Goal: Information Seeking & Learning: Learn about a topic

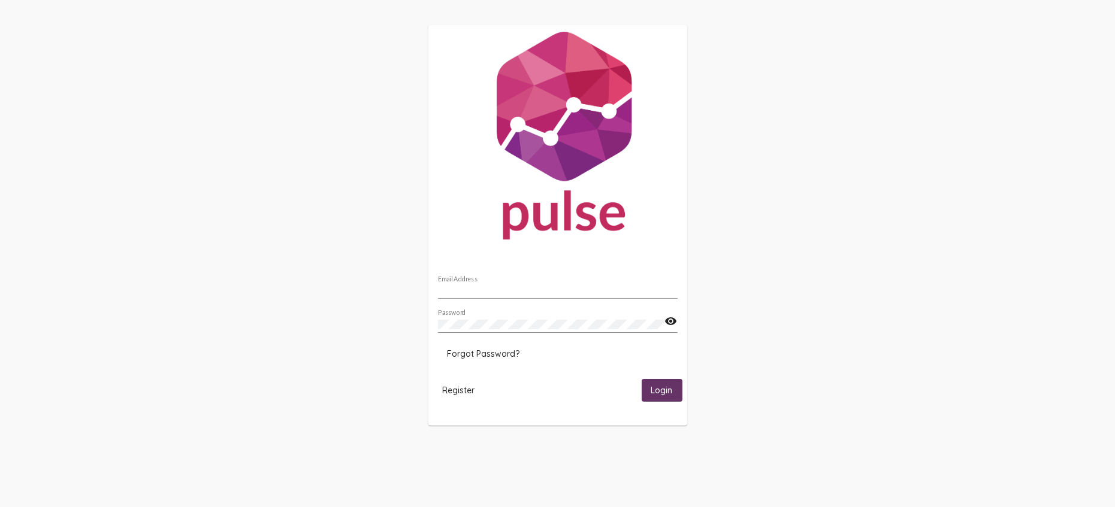
type input "[PERSON_NAME][EMAIL_ADDRESS][DOMAIN_NAME]"
click at [675, 390] on button "Login" at bounding box center [661, 390] width 41 height 22
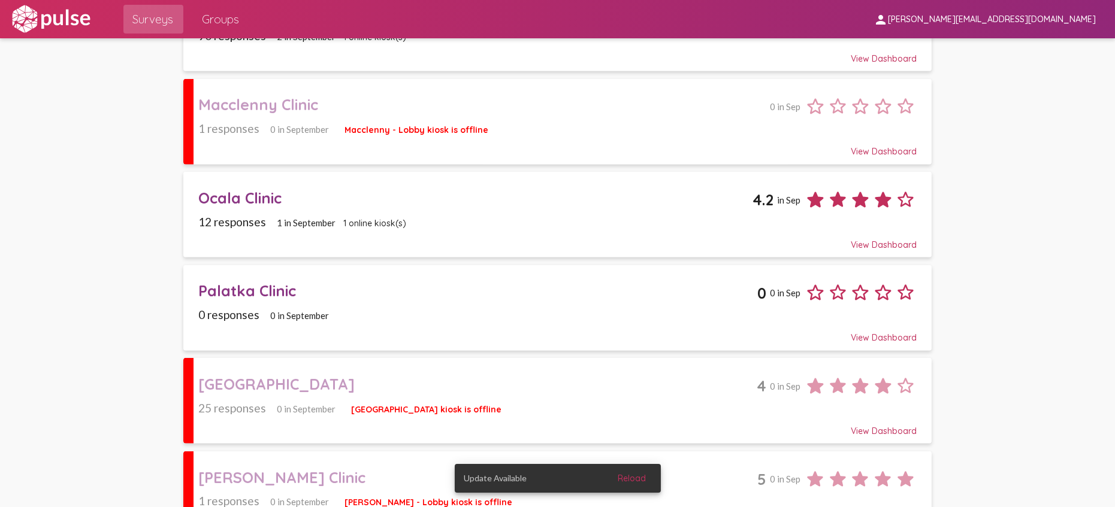
scroll to position [1214, 0]
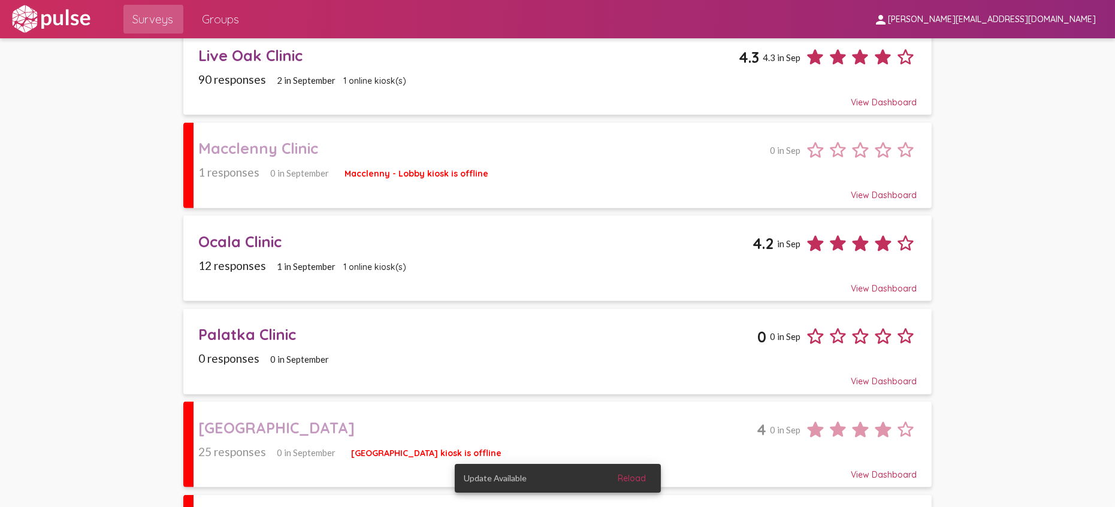
click at [331, 248] on div "Ocala Clinic" at bounding box center [475, 241] width 554 height 19
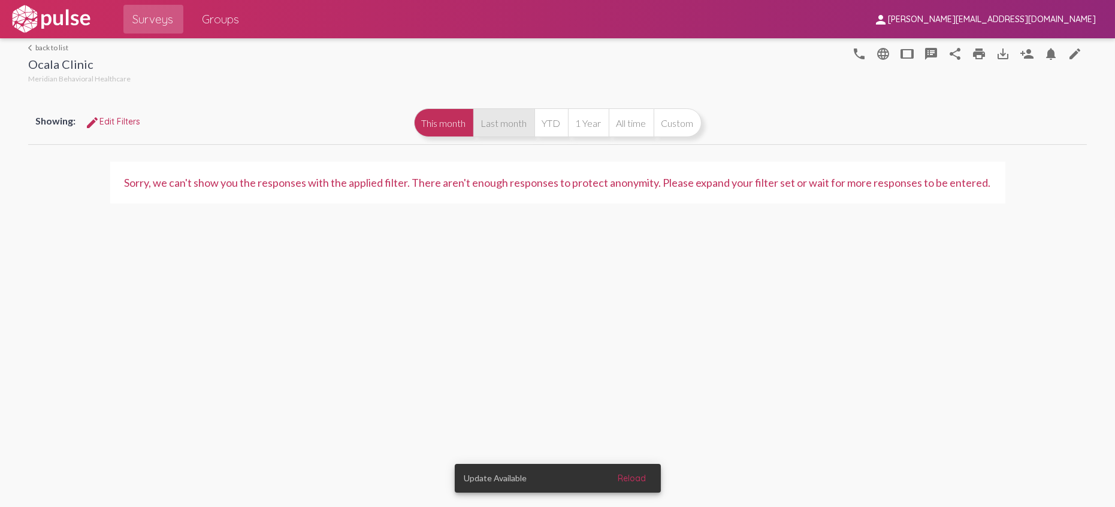
click at [518, 117] on button "Last month" at bounding box center [503, 122] width 61 height 29
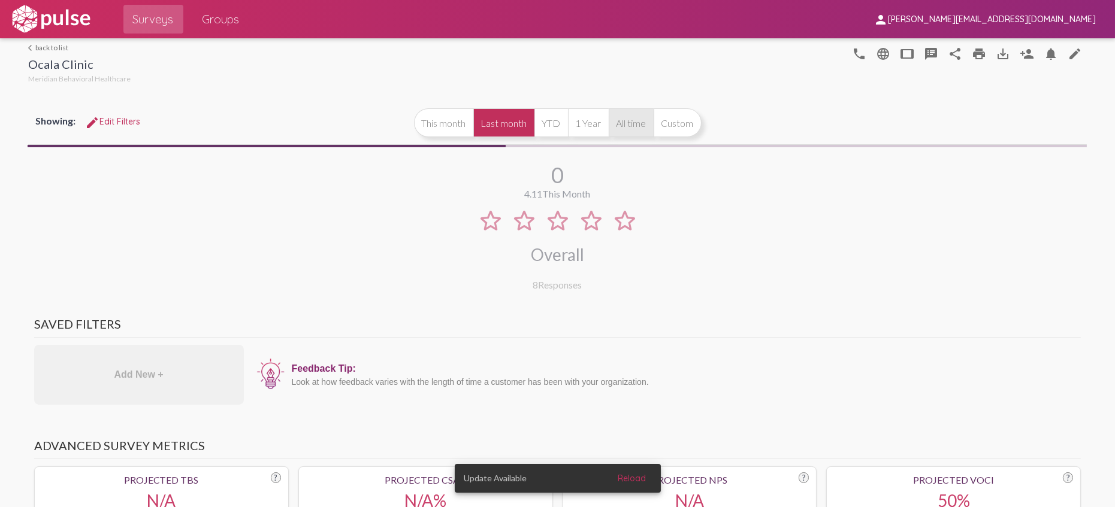
click at [625, 122] on button "All time" at bounding box center [631, 122] width 45 height 29
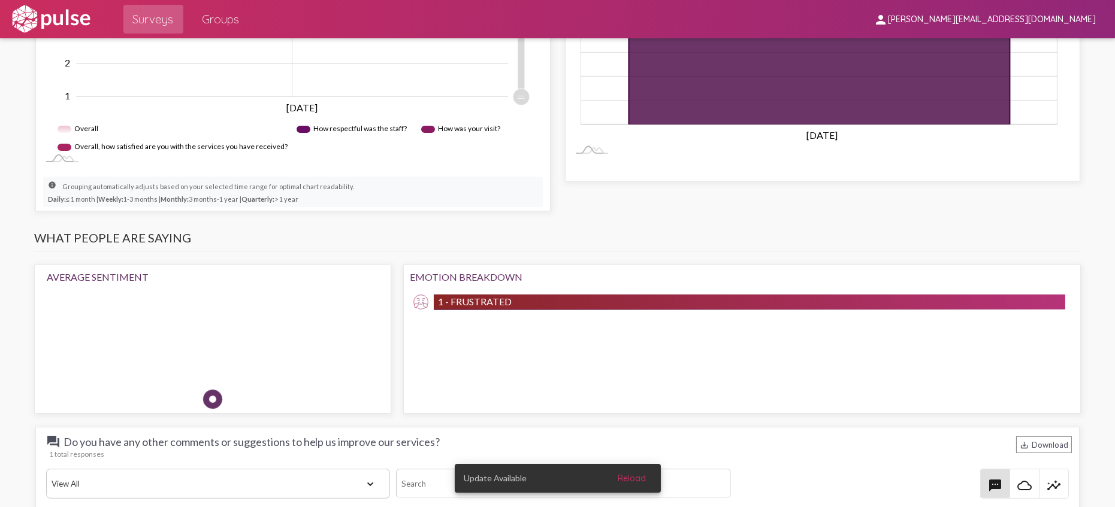
scroll to position [1026, 0]
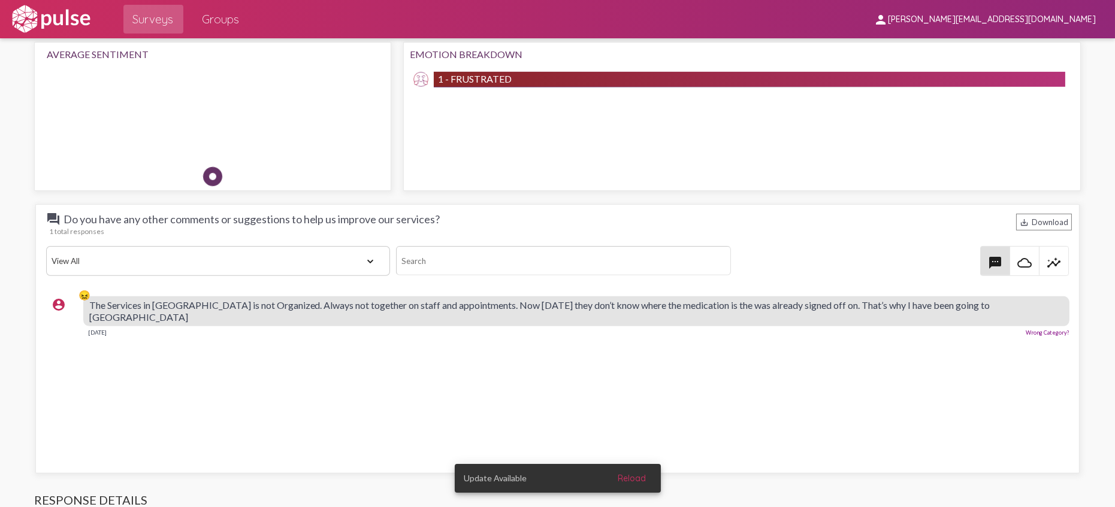
click at [812, 310] on div "The Services in [GEOGRAPHIC_DATA] is not Organized. Always not together on staf…" at bounding box center [576, 311] width 986 height 30
click at [328, 266] on select "View All Positive Neutral Negative Happy Meh Suggestions Angry Disgust Sadness …" at bounding box center [218, 261] width 344 height 30
click at [46, 246] on select "View All Positive Neutral Negative Happy Meh Suggestions Angry Disgust Sadness …" at bounding box center [218, 261] width 344 height 30
click at [169, 301] on span "The Services in [GEOGRAPHIC_DATA] is not Organized. Always not together on staf…" at bounding box center [539, 310] width 901 height 23
click at [114, 305] on span "The Services in [GEOGRAPHIC_DATA] is not Organized. Always not together on staf…" at bounding box center [539, 310] width 901 height 23
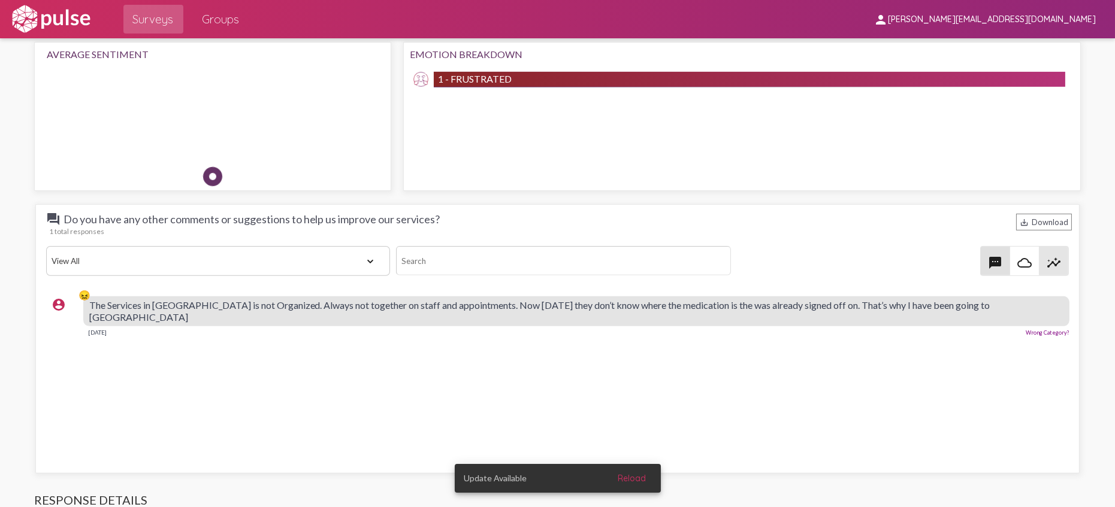
click at [1052, 259] on mat-icon "insights" at bounding box center [1053, 263] width 14 height 14
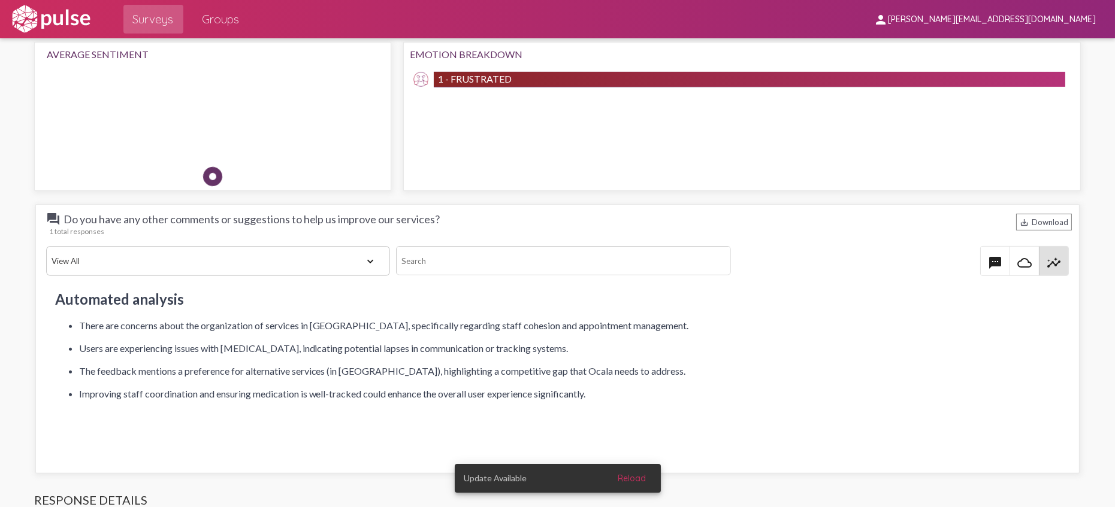
click at [1020, 268] on mat-icon "cloud_queue" at bounding box center [1024, 263] width 14 height 14
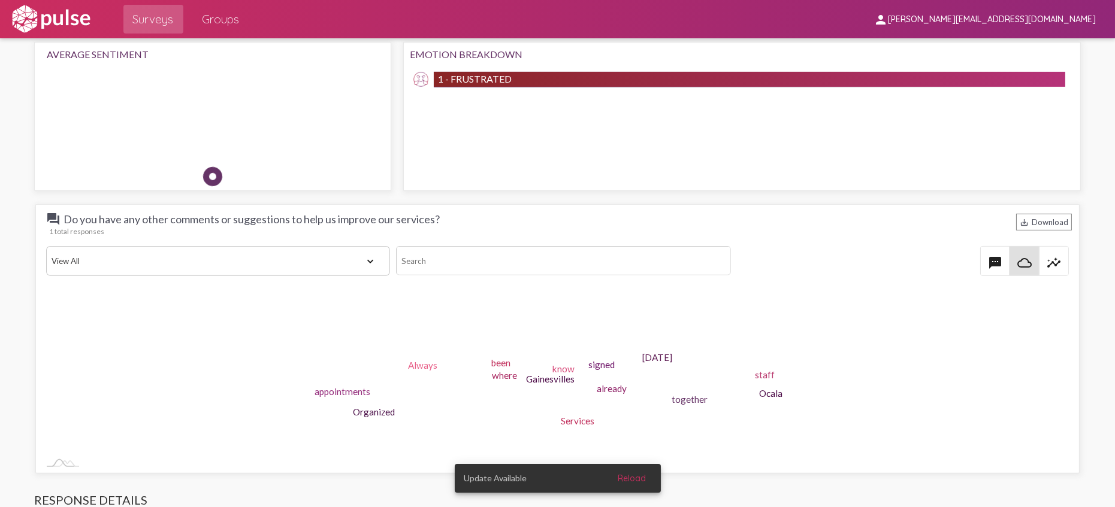
click at [980, 266] on span "textsms" at bounding box center [994, 261] width 29 height 29
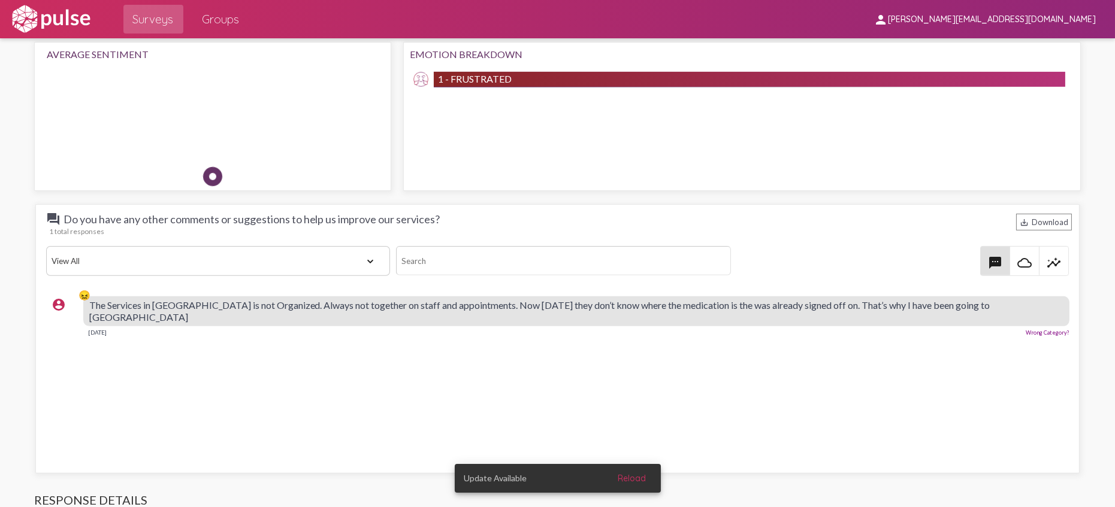
click at [276, 305] on span "The Services in [GEOGRAPHIC_DATA] is not Organized. Always not together on staf…" at bounding box center [539, 310] width 901 height 23
drag, startPoint x: 609, startPoint y: 308, endPoint x: 602, endPoint y: 310, distance: 6.7
click at [609, 308] on span "The Services in [GEOGRAPHIC_DATA] is not Organized. Always not together on staf…" at bounding box center [539, 310] width 901 height 23
click at [264, 302] on span "The Services in [GEOGRAPHIC_DATA] is not Organized. Always not together on staf…" at bounding box center [539, 310] width 901 height 23
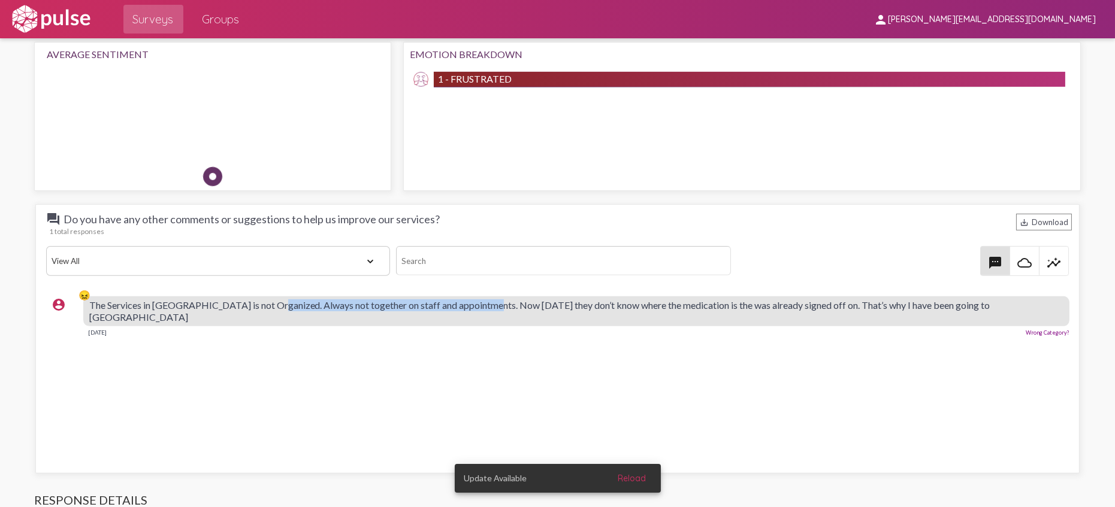
drag, startPoint x: 261, startPoint y: 310, endPoint x: 482, endPoint y: 308, distance: 221.6
click at [482, 308] on span "The Services in [GEOGRAPHIC_DATA] is not Organized. Always not together on staf…" at bounding box center [539, 310] width 901 height 23
click at [483, 308] on span "The Services in [GEOGRAPHIC_DATA] is not Organized. Always not together on staf…" at bounding box center [539, 310] width 901 height 23
drag, startPoint x: 474, startPoint y: 309, endPoint x: 710, endPoint y: 305, distance: 236.0
click at [714, 305] on span "The Services in [GEOGRAPHIC_DATA] is not Organized. Always not together on staf…" at bounding box center [539, 310] width 901 height 23
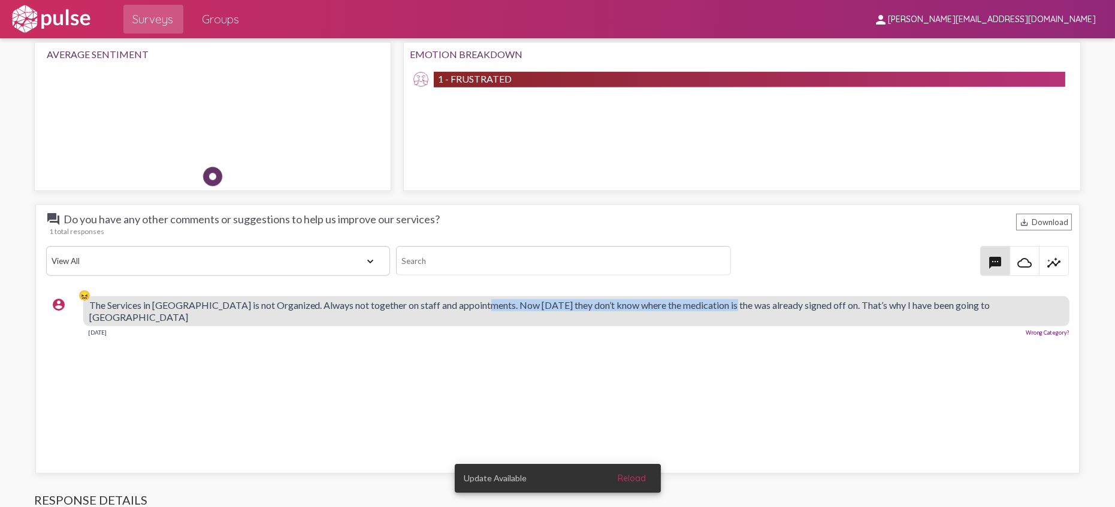
click at [489, 307] on span "The Services in [GEOGRAPHIC_DATA] is not Organized. Always not together on staf…" at bounding box center [539, 310] width 901 height 23
drag, startPoint x: 468, startPoint y: 307, endPoint x: 813, endPoint y: 304, distance: 344.4
click at [813, 304] on span "The Services in [GEOGRAPHIC_DATA] is not Organized. Always not together on staf…" at bounding box center [539, 310] width 901 height 23
click at [815, 308] on span "The Services in [GEOGRAPHIC_DATA] is not Organized. Always not together on staf…" at bounding box center [539, 310] width 901 height 23
drag, startPoint x: 809, startPoint y: 304, endPoint x: 992, endPoint y: 308, distance: 183.3
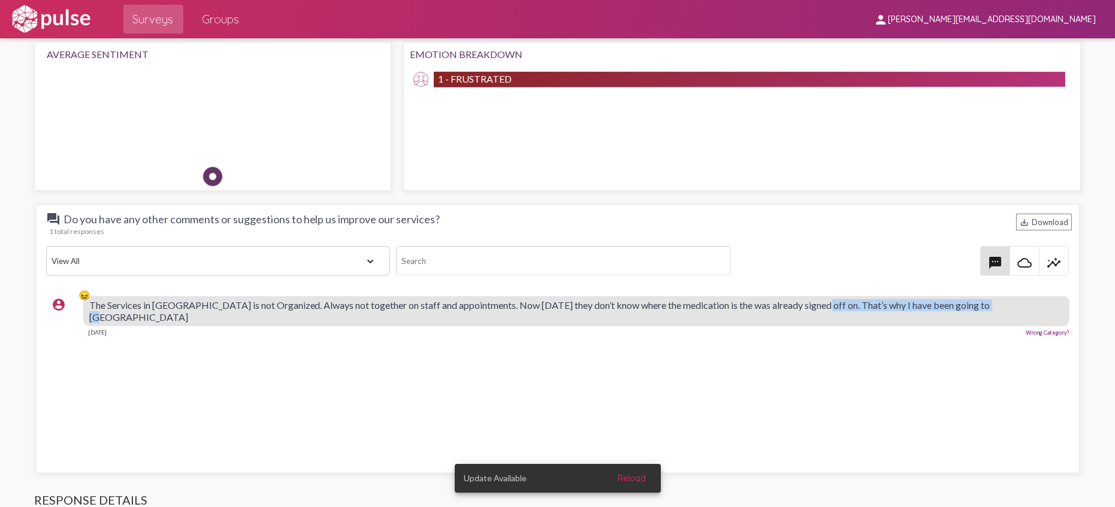
click at [992, 308] on div "account_circle 😖 The Services in [GEOGRAPHIC_DATA] is not Organized. Always not…" at bounding box center [560, 316] width 1029 height 50
click at [867, 308] on span "The Services in [GEOGRAPHIC_DATA] is not Organized. Always not together on staf…" at bounding box center [539, 310] width 901 height 23
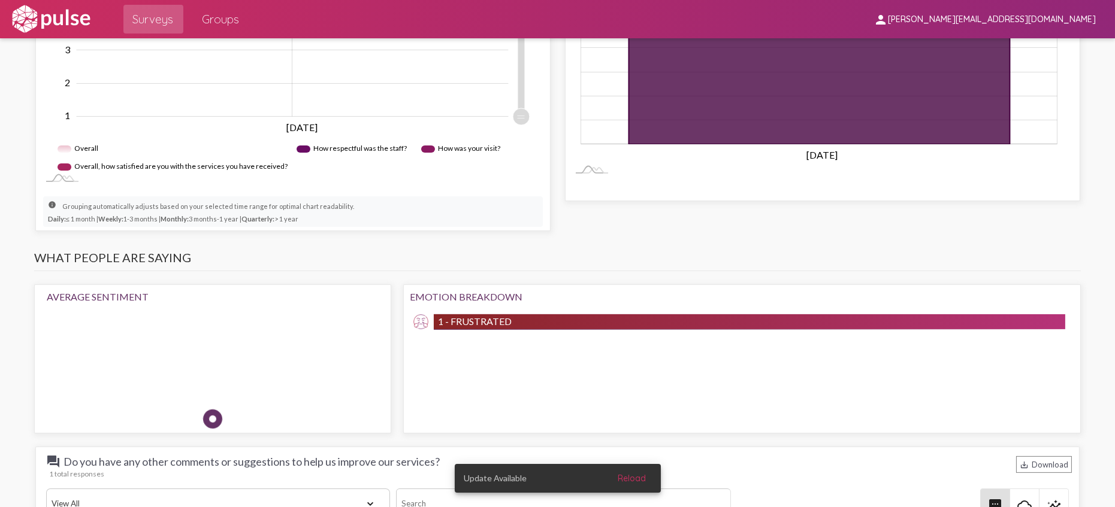
scroll to position [759, 0]
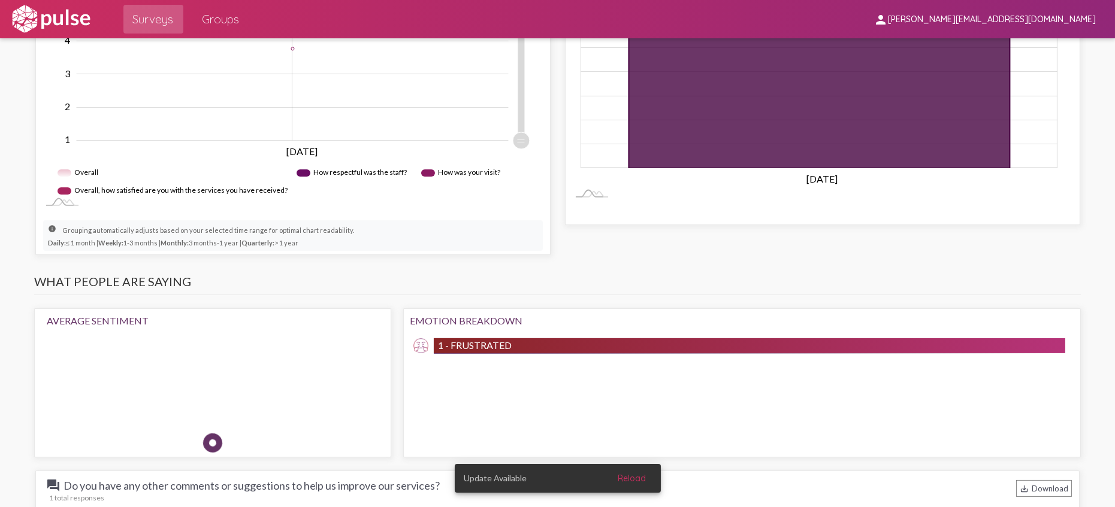
click at [457, 344] on span "1 - Frustrated" at bounding box center [475, 345] width 74 height 11
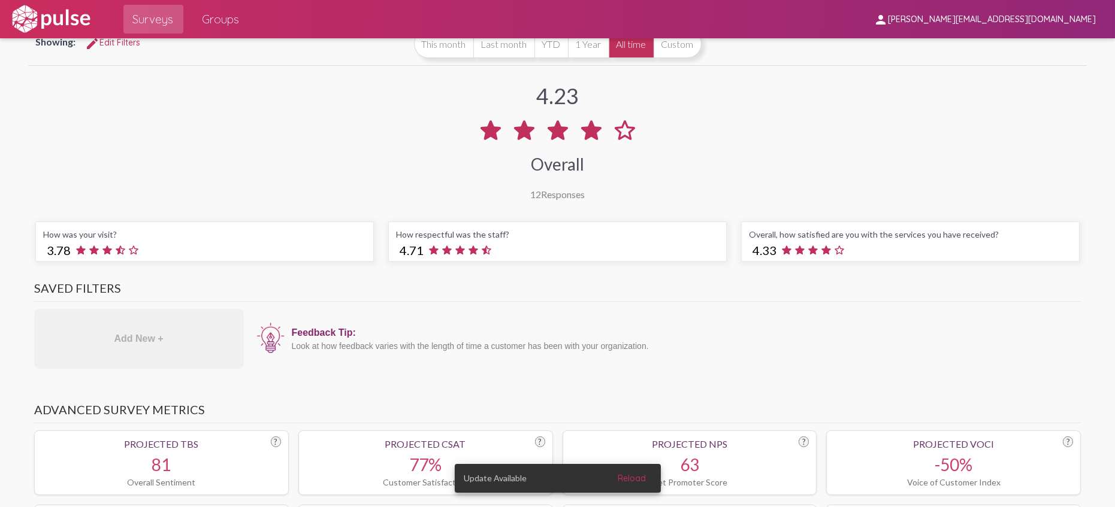
scroll to position [0, 0]
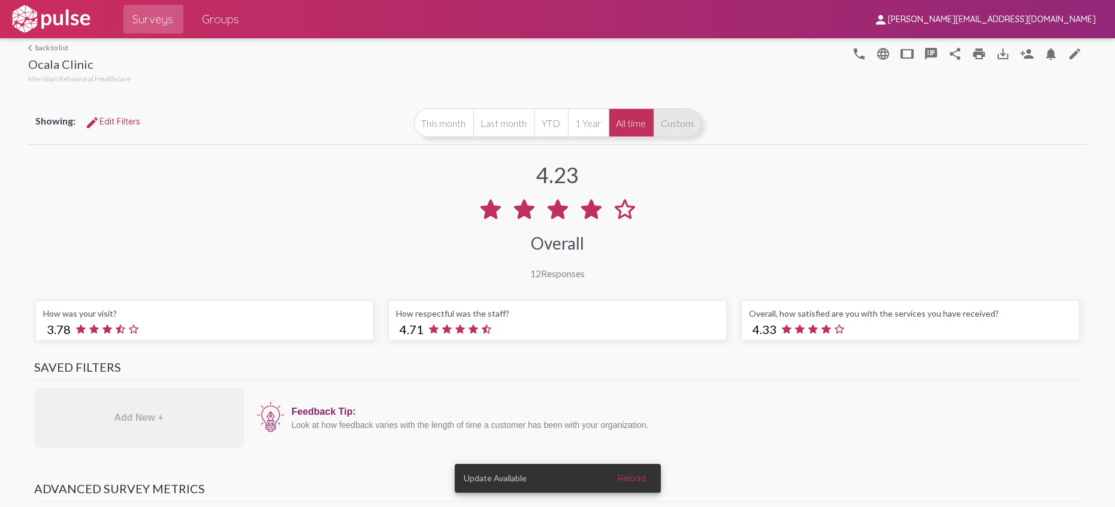
click at [680, 132] on button "Custom" at bounding box center [677, 122] width 48 height 29
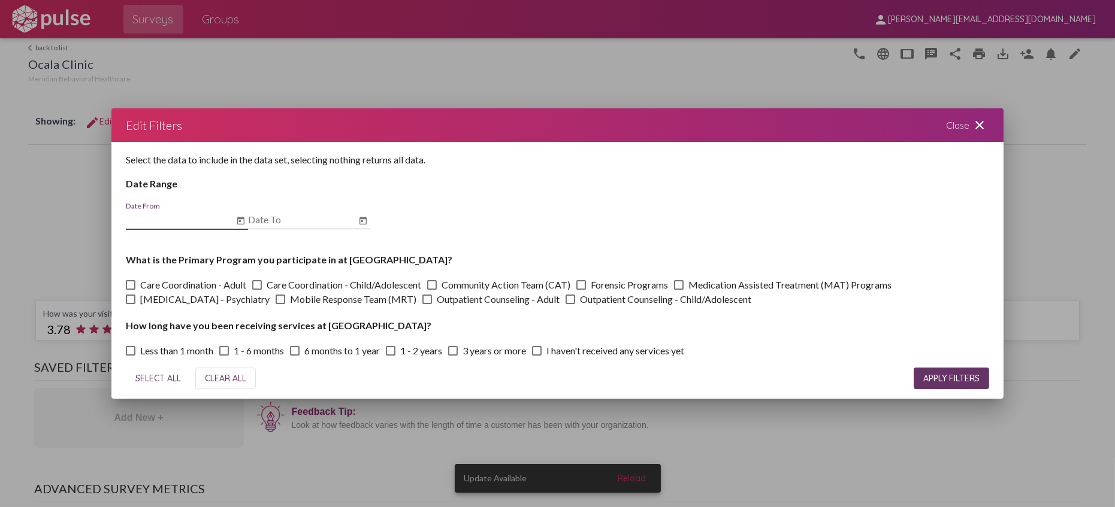
scroll to position [5, 0]
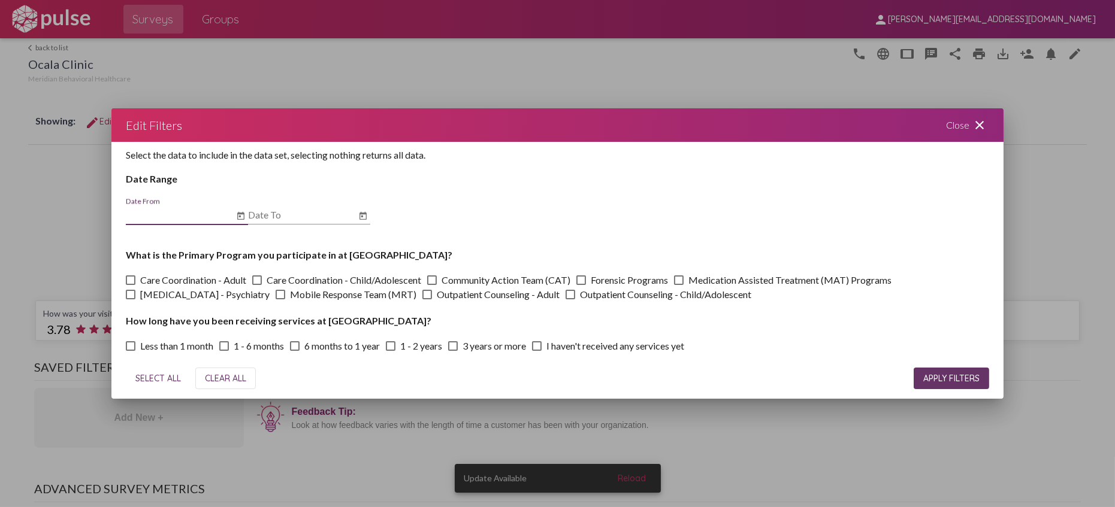
click at [152, 294] on span "[MEDICAL_DATA] - Psychiatry" at bounding box center [204, 294] width 129 height 14
click at [131, 299] on input "[MEDICAL_DATA] - Psychiatry" at bounding box center [130, 299] width 1 height 1
checkbox input "true"
click at [945, 380] on span "APPLY FILTERS" at bounding box center [951, 378] width 56 height 11
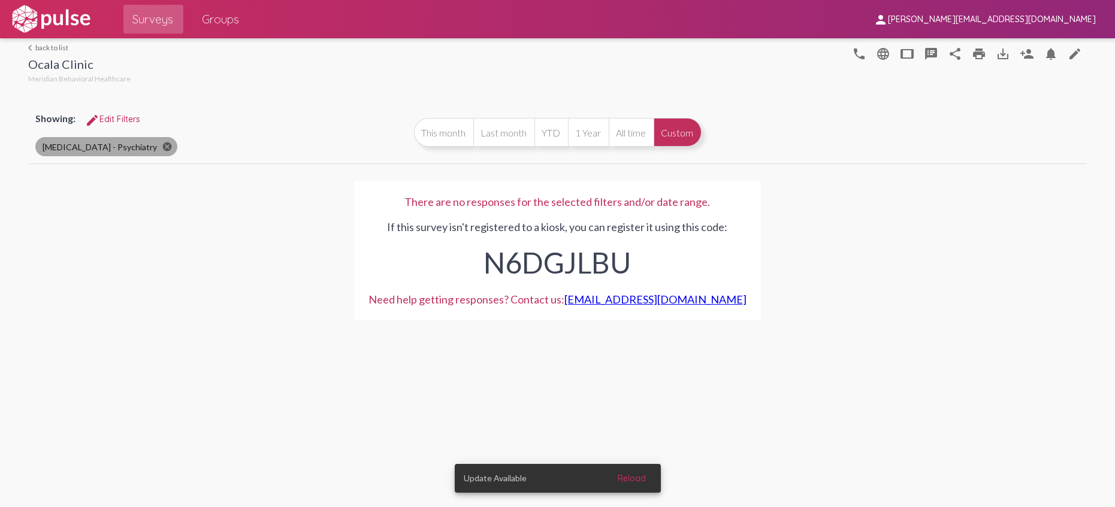
click at [172, 146] on mat-icon "cancel" at bounding box center [167, 146] width 11 height 11
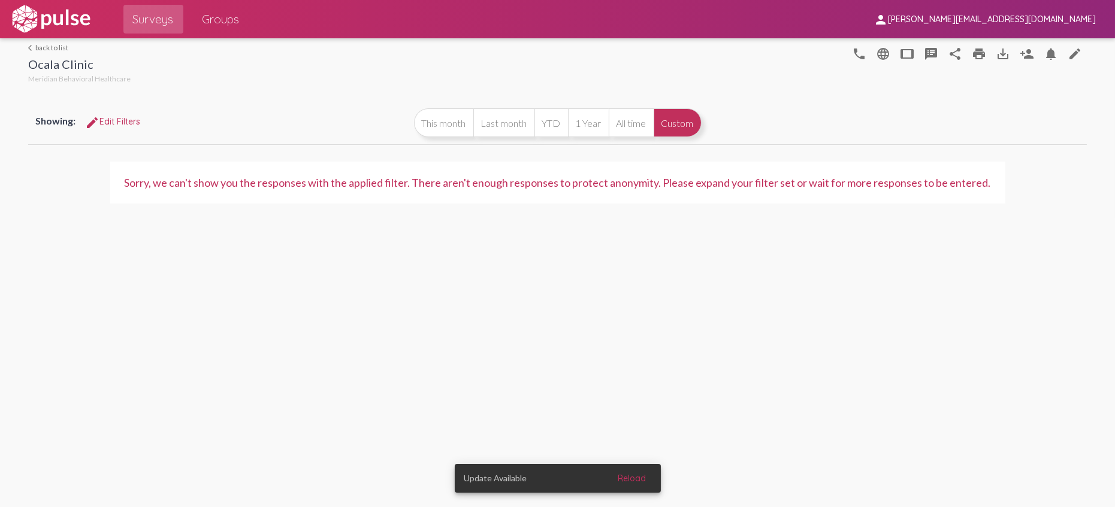
click at [117, 123] on span "edit Edit Filters" at bounding box center [112, 121] width 55 height 11
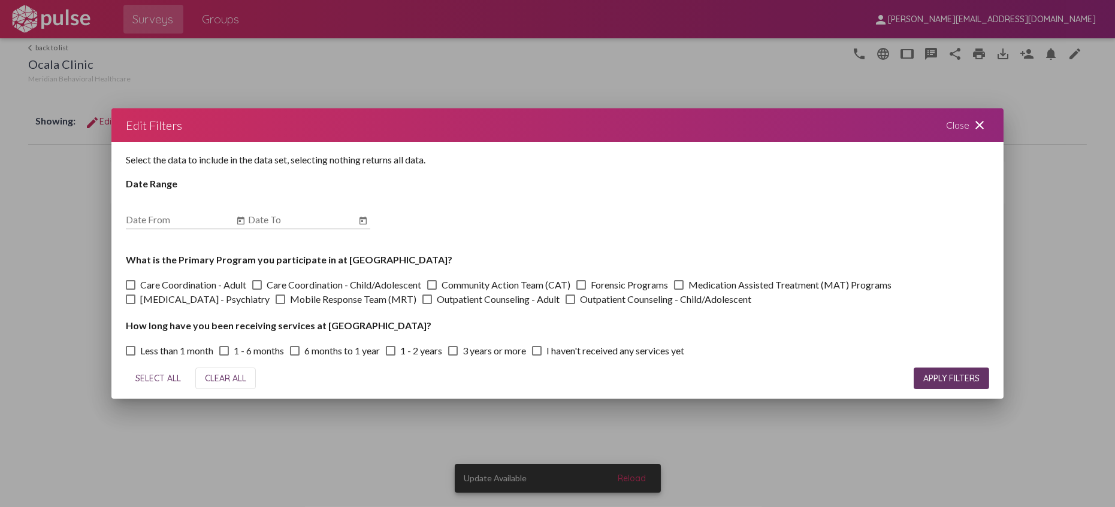
click at [986, 126] on div "Close close" at bounding box center [967, 125] width 72 height 34
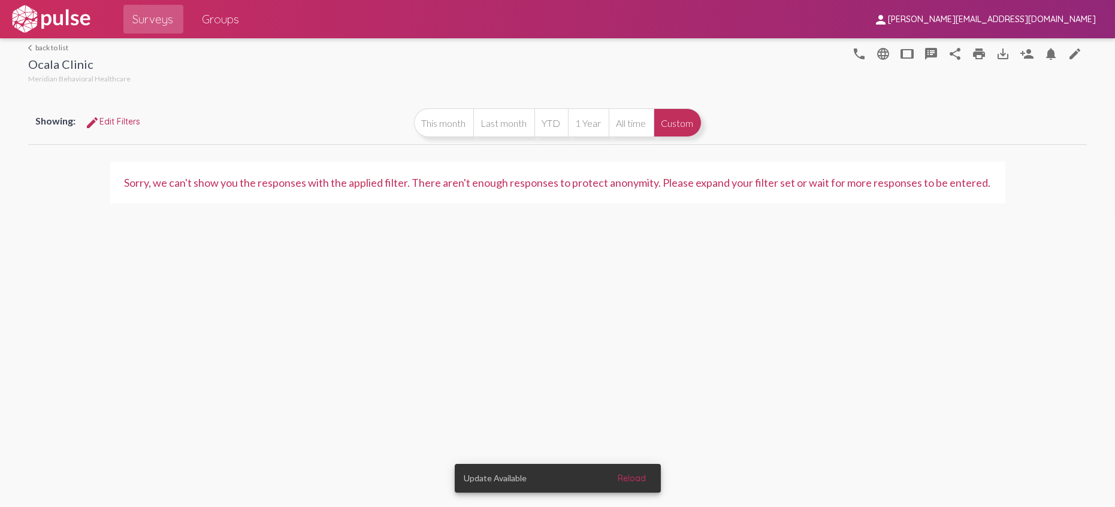
click at [655, 127] on button "Custom" at bounding box center [677, 122] width 48 height 29
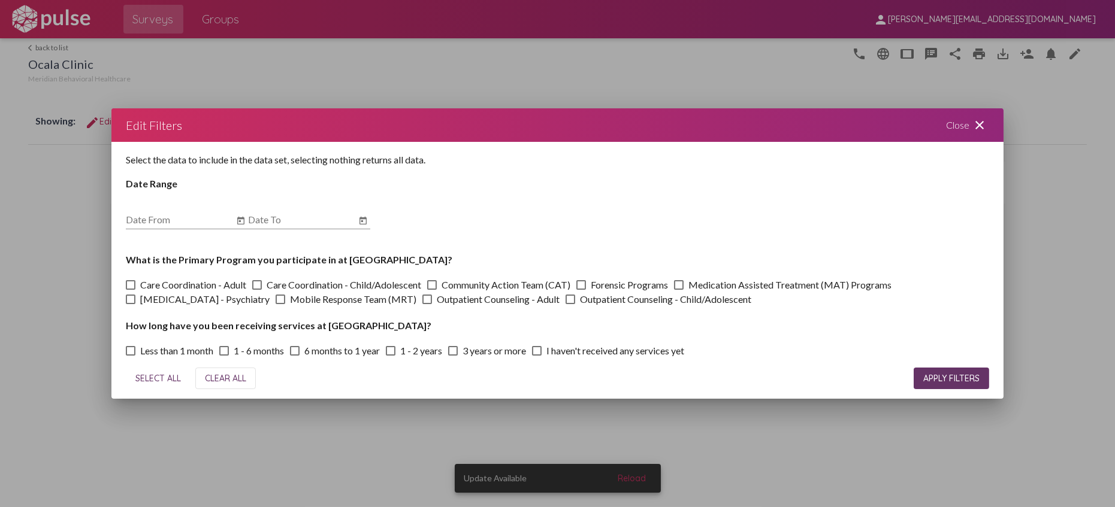
click at [629, 127] on div "Edit Filters Close close" at bounding box center [557, 125] width 892 height 34
click at [977, 123] on mat-icon "close" at bounding box center [979, 125] width 14 height 14
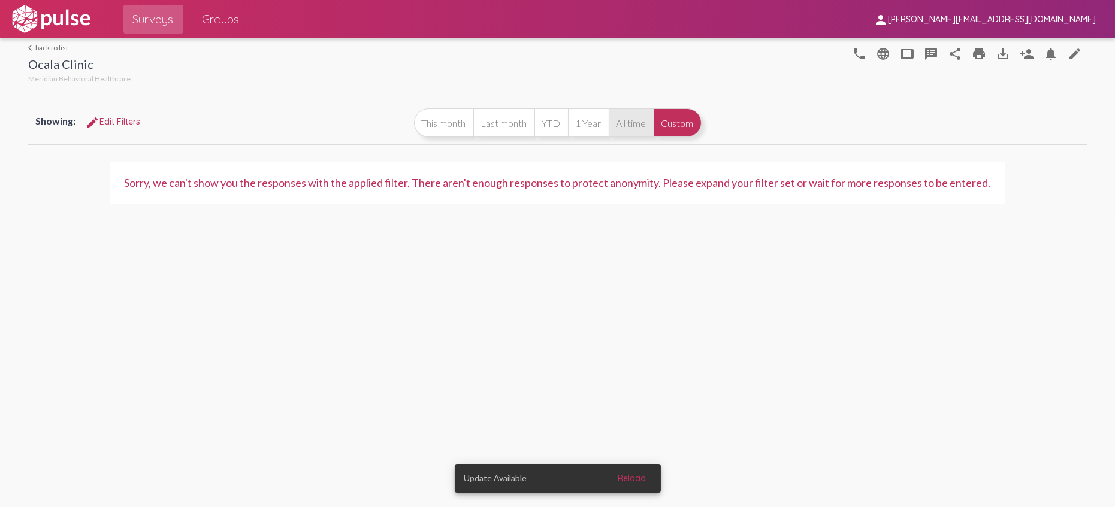
click at [635, 133] on button "All time" at bounding box center [631, 122] width 45 height 29
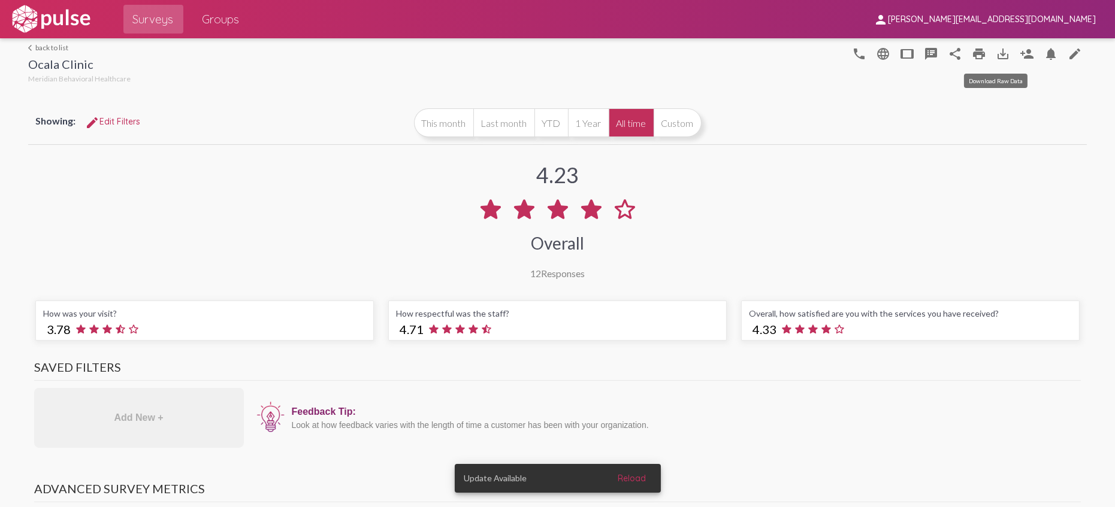
click at [998, 51] on mat-icon "save_alt" at bounding box center [1002, 54] width 14 height 14
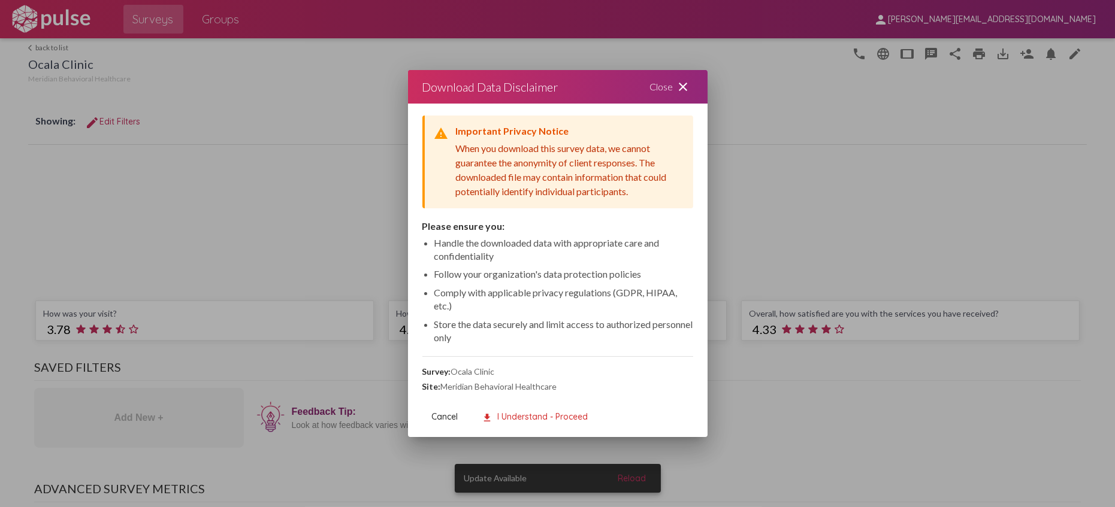
drag, startPoint x: 462, startPoint y: 151, endPoint x: 640, endPoint y: 201, distance: 184.3
click at [640, 202] on div "warning Important Privacy Notice When you download this survey data, we cannot …" at bounding box center [557, 162] width 271 height 93
click at [638, 199] on div "warning Important Privacy Notice When you download this survey data, we cannot …" at bounding box center [557, 162] width 271 height 93
drag, startPoint x: 649, startPoint y: 195, endPoint x: 448, endPoint y: 147, distance: 207.0
click at [448, 147] on div "warning Important Privacy Notice When you download this survey data, we cannot …" at bounding box center [557, 162] width 271 height 93
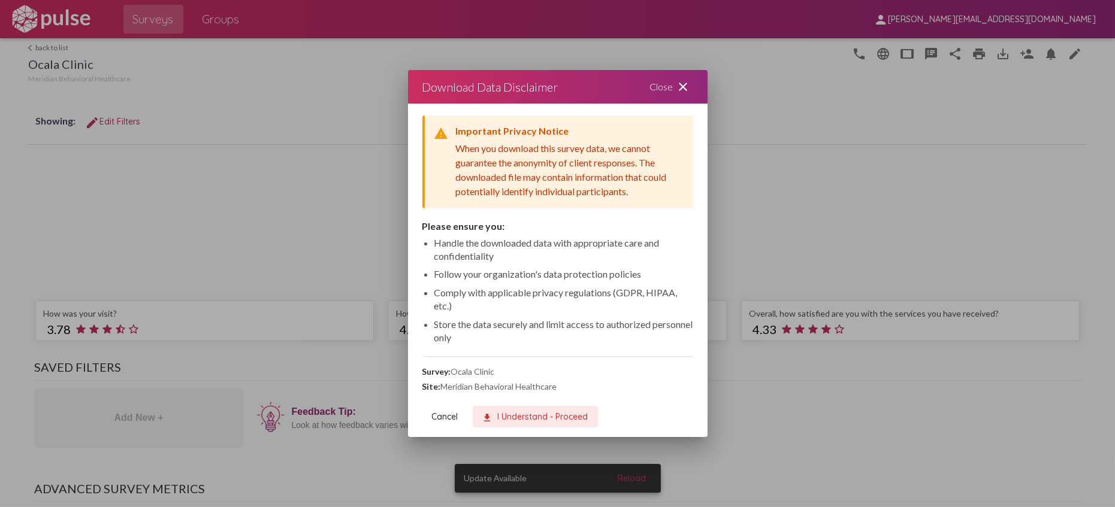
click at [534, 411] on span "download I Understand - Proceed" at bounding box center [535, 416] width 106 height 11
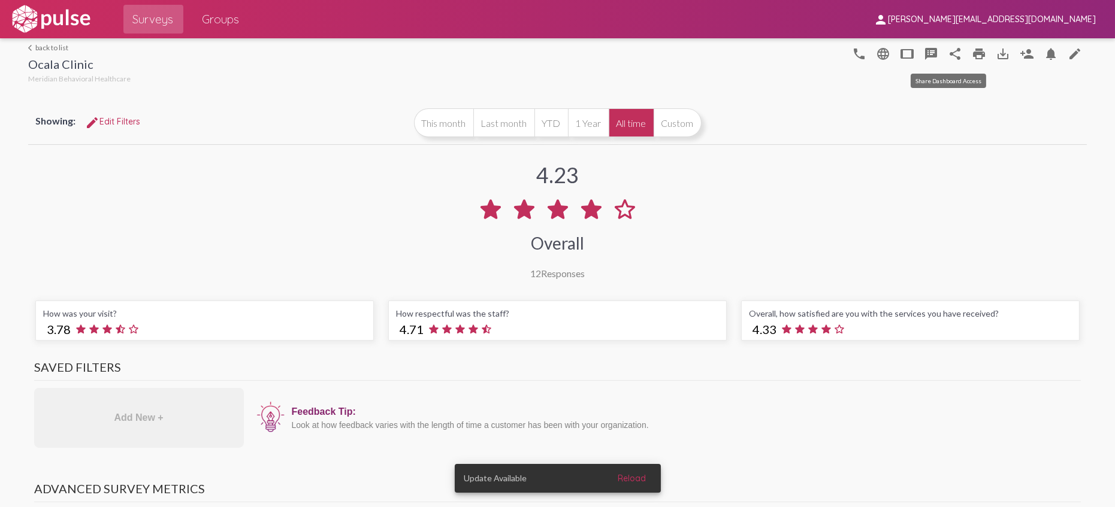
click at [949, 54] on mat-icon "share" at bounding box center [955, 54] width 14 height 14
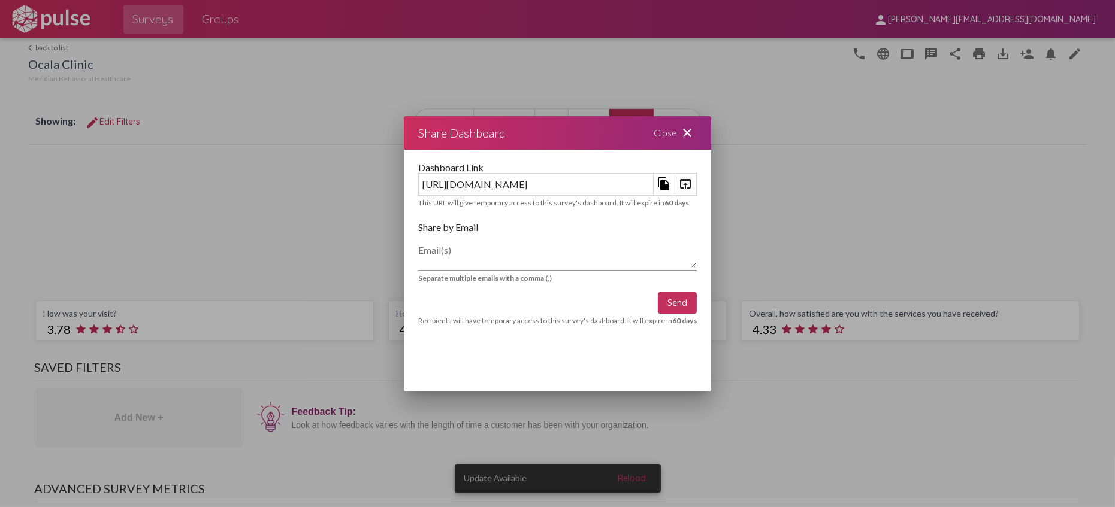
click at [624, 187] on div "[URL][DOMAIN_NAME]" at bounding box center [536, 184] width 234 height 19
drag, startPoint x: 350, startPoint y: 326, endPoint x: 383, endPoint y: 321, distance: 34.0
click at [404, 321] on div "Dashboard Link [URL][DOMAIN_NAME] file_copy open_in_browser This URL will give …" at bounding box center [557, 250] width 307 height 201
drag, startPoint x: 392, startPoint y: 320, endPoint x: 369, endPoint y: 320, distance: 23.4
click at [418, 320] on div "Recipients will have temporary access to this survey's dashboard. It will expir…" at bounding box center [557, 320] width 279 height 9
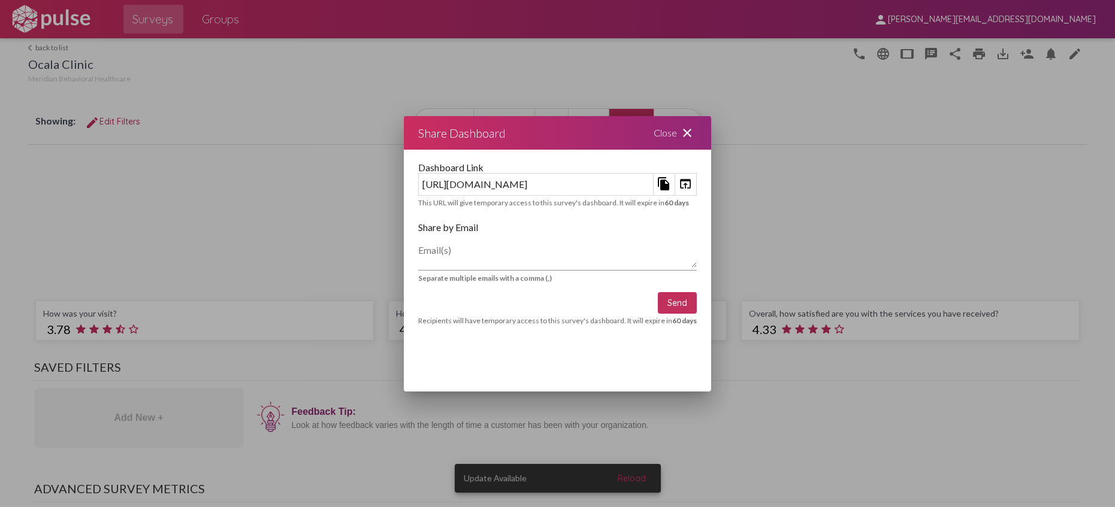
click at [418, 316] on div "Recipients will have temporary access to this survey's dashboard. It will expir…" at bounding box center [557, 320] width 279 height 9
drag, startPoint x: 337, startPoint y: 318, endPoint x: 646, endPoint y: 323, distance: 309.1
click at [644, 323] on div "Recipients will have temporary access to this survey's dashboard. It will expir…" at bounding box center [557, 320] width 279 height 9
click at [646, 323] on div "Recipients will have temporary access to this survey's dashboard. It will expir…" at bounding box center [557, 320] width 279 height 9
click at [694, 130] on mat-icon "close" at bounding box center [687, 133] width 14 height 14
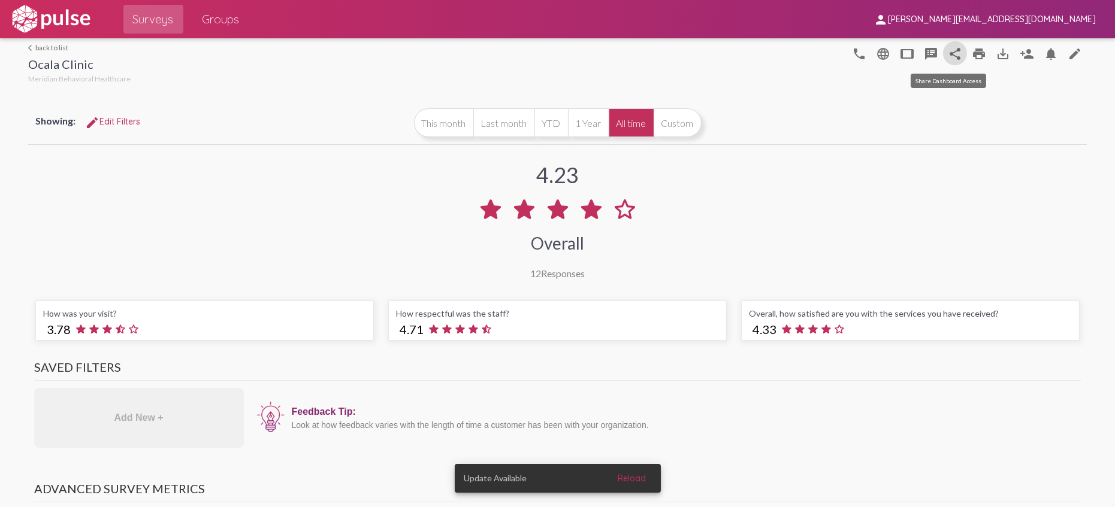
click at [948, 48] on mat-icon "share" at bounding box center [955, 54] width 14 height 14
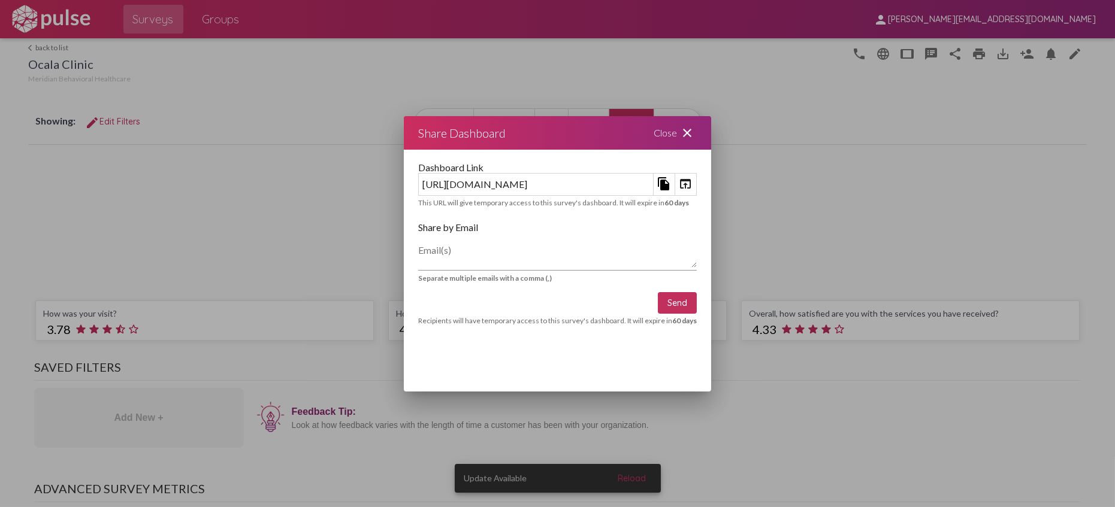
click at [692, 184] on mat-icon "open_in_browser" at bounding box center [685, 184] width 14 height 14
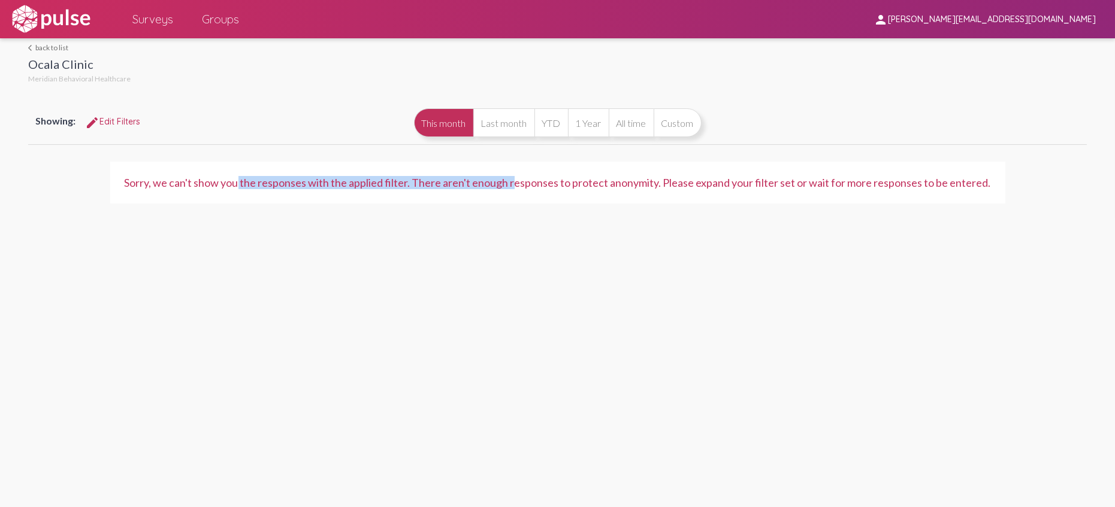
drag, startPoint x: 237, startPoint y: 180, endPoint x: 517, endPoint y: 184, distance: 280.3
click at [517, 184] on div "Sorry, we can't show you the responses with the applied filter. There aren't en…" at bounding box center [558, 182] width 866 height 13
click at [386, 193] on div "Sorry, we can't show you the responses with the applied filter. There aren't en…" at bounding box center [557, 183] width 895 height 42
drag, startPoint x: 309, startPoint y: 184, endPoint x: 488, endPoint y: 188, distance: 178.5
click at [494, 183] on div "Sorry, we can't show you the responses with the applied filter. There aren't en…" at bounding box center [558, 182] width 866 height 13
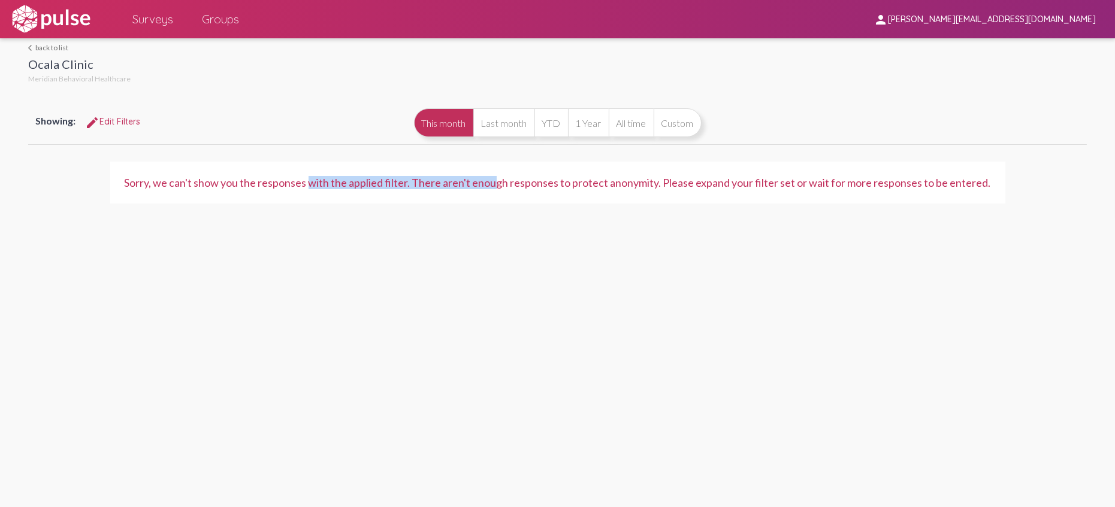
click at [439, 189] on div "Sorry, we can't show you the responses with the applied filter. There aren't en…" at bounding box center [557, 183] width 895 height 42
click at [429, 181] on div "Sorry, we can't show you the responses with the applied filter. There aren't en…" at bounding box center [558, 182] width 866 height 13
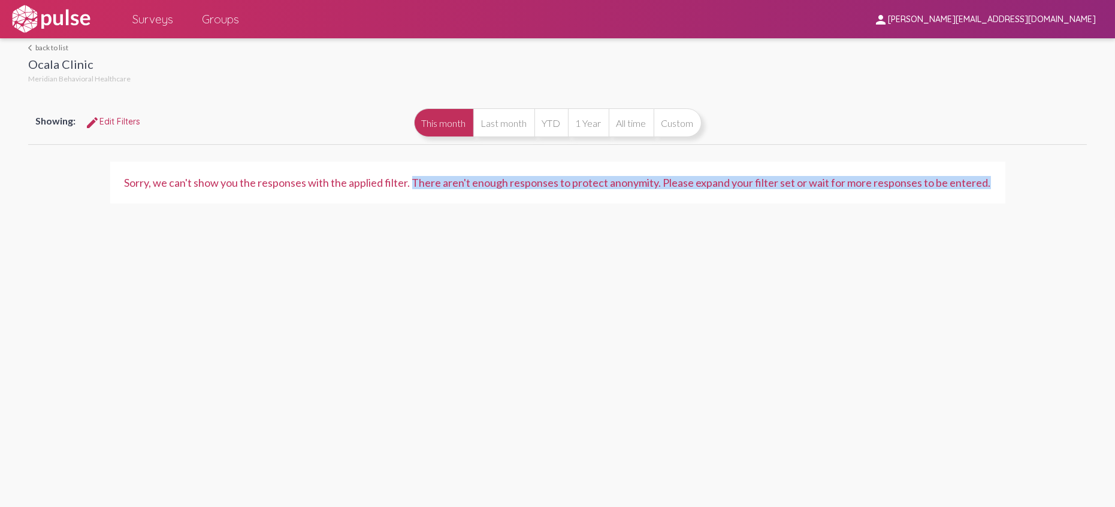
drag, startPoint x: 416, startPoint y: 184, endPoint x: 1013, endPoint y: 193, distance: 597.2
click at [1013, 193] on div "Sorry, we can't show you the responses with the applied filter. There aren't en…" at bounding box center [557, 182] width 1059 height 71
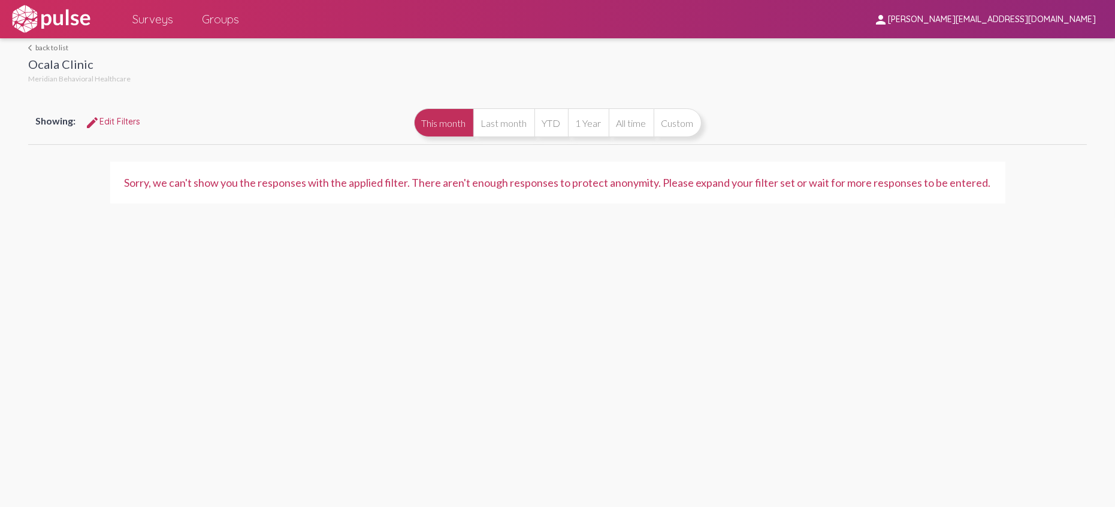
click at [993, 198] on div "Sorry, we can't show you the responses with the applied filter. There aren't en…" at bounding box center [557, 183] width 895 height 42
click at [633, 124] on button "All time" at bounding box center [631, 122] width 45 height 29
click at [629, 132] on button "All time" at bounding box center [631, 122] width 45 height 29
click at [639, 125] on button "All time" at bounding box center [631, 122] width 45 height 29
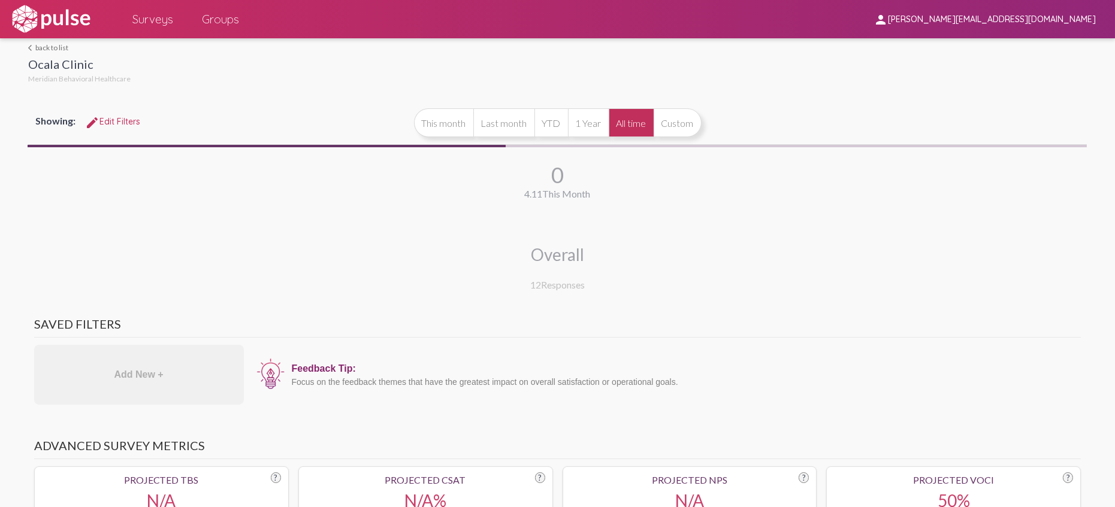
click at [639, 125] on button "All time" at bounding box center [631, 122] width 45 height 29
